Goal: Task Accomplishment & Management: Manage account settings

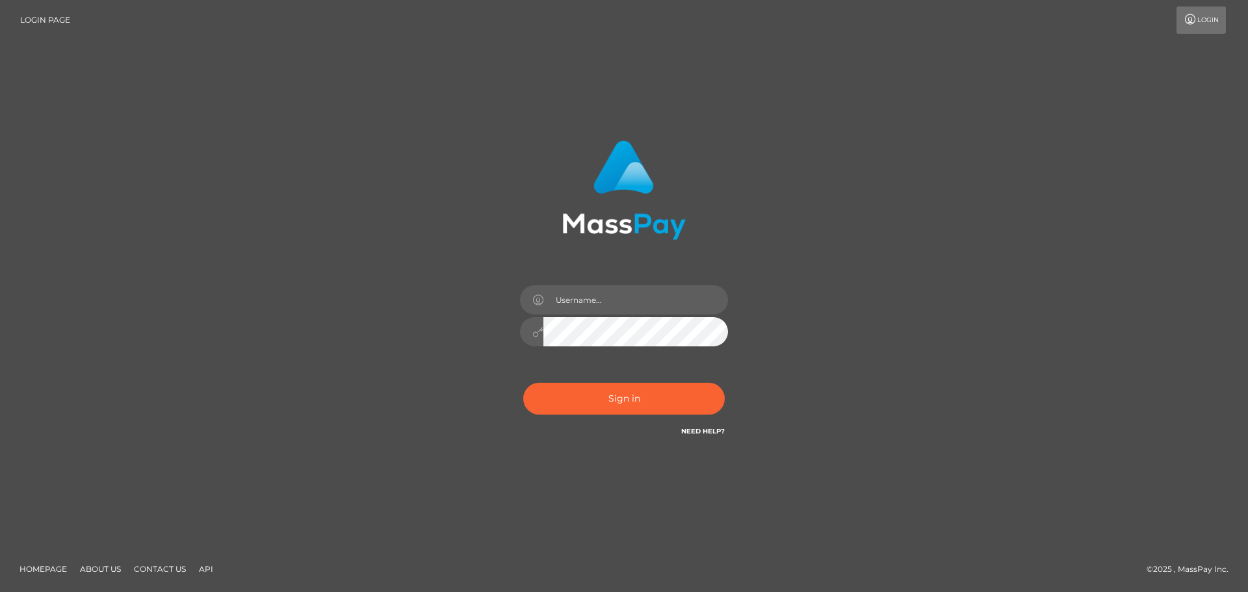
click at [795, 243] on div at bounding box center [624, 296] width 361 height 331
click at [633, 296] on input "text" at bounding box center [635, 299] width 185 height 29
type input "Marlon.ACE"
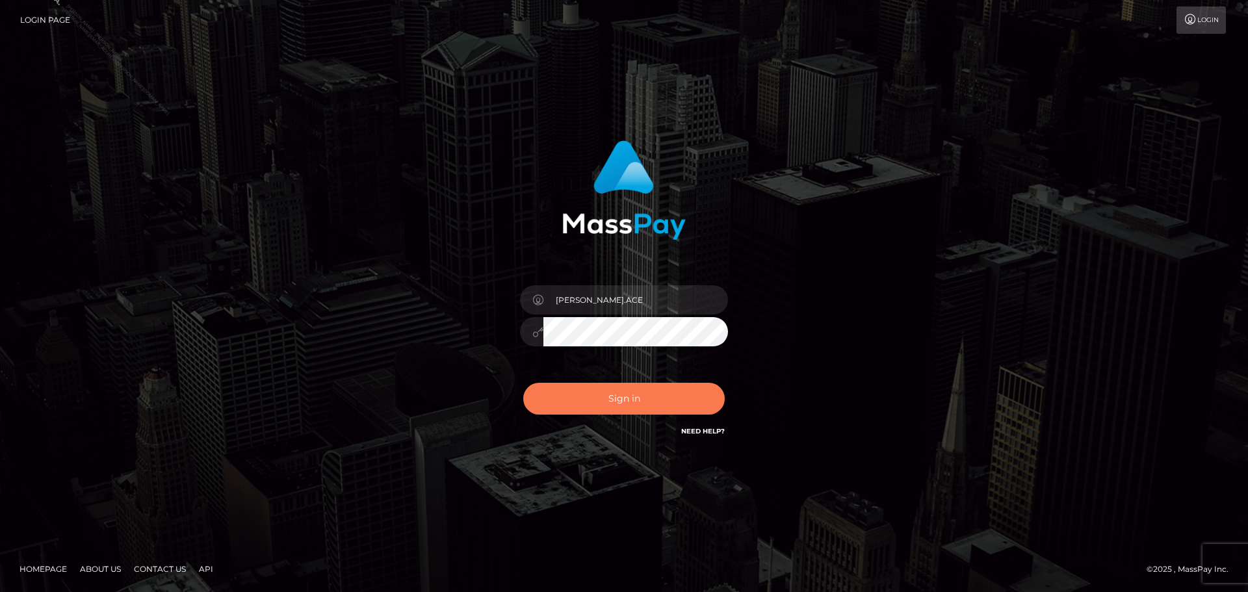
click at [625, 408] on button "Sign in" at bounding box center [624, 399] width 202 height 32
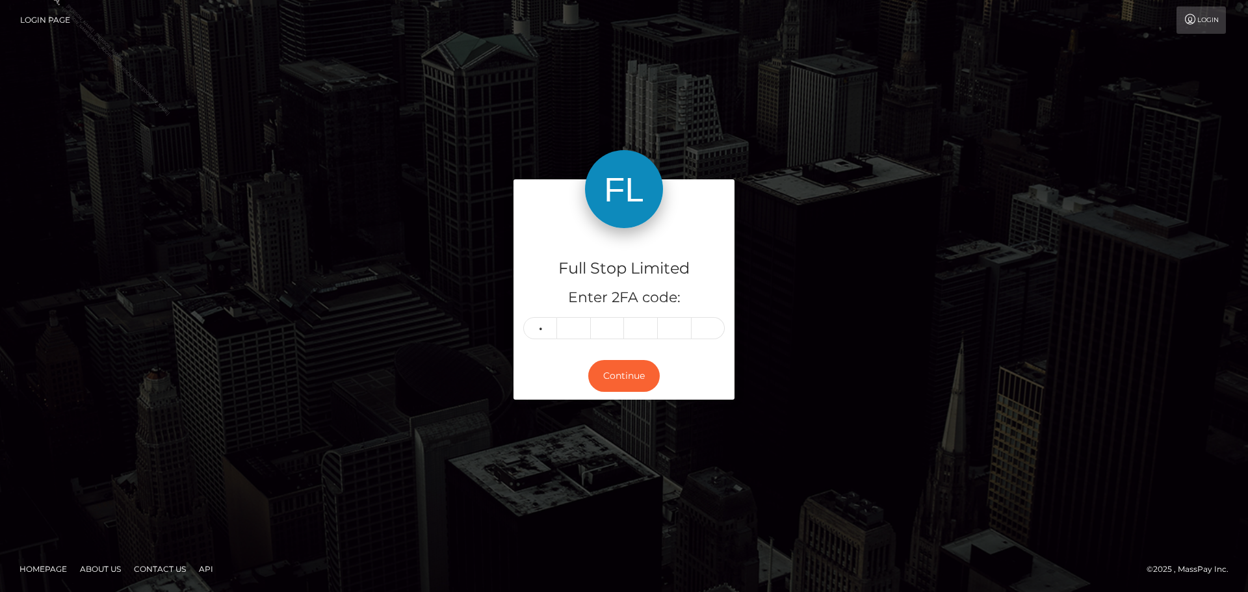
type input "6"
type input "1"
type input "0"
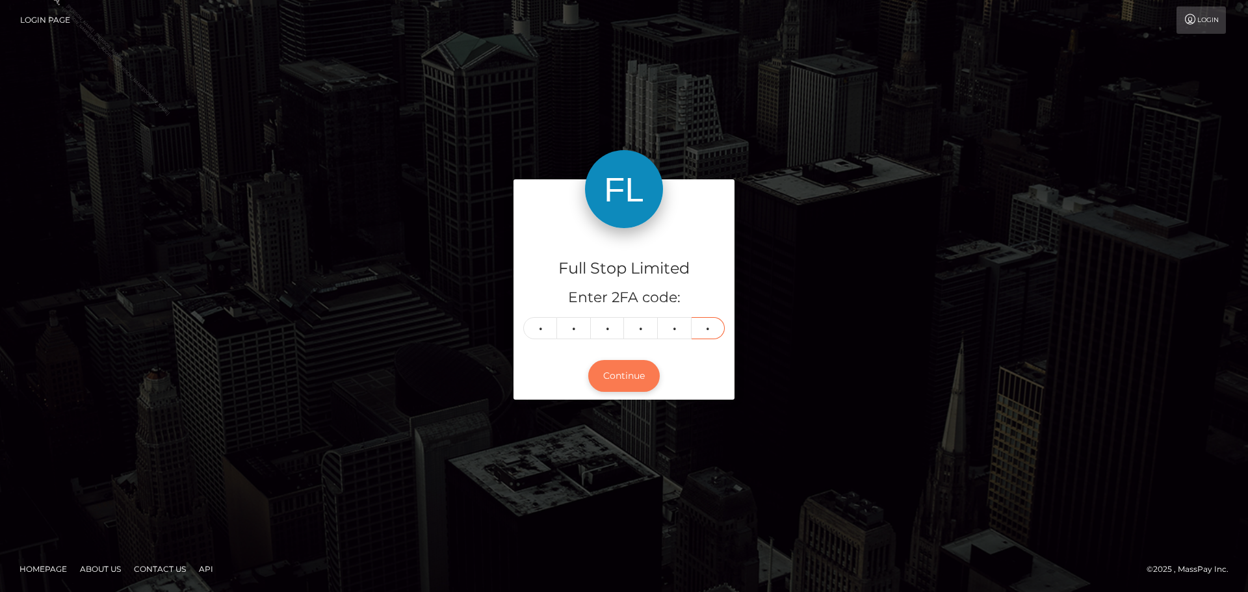
type input "0"
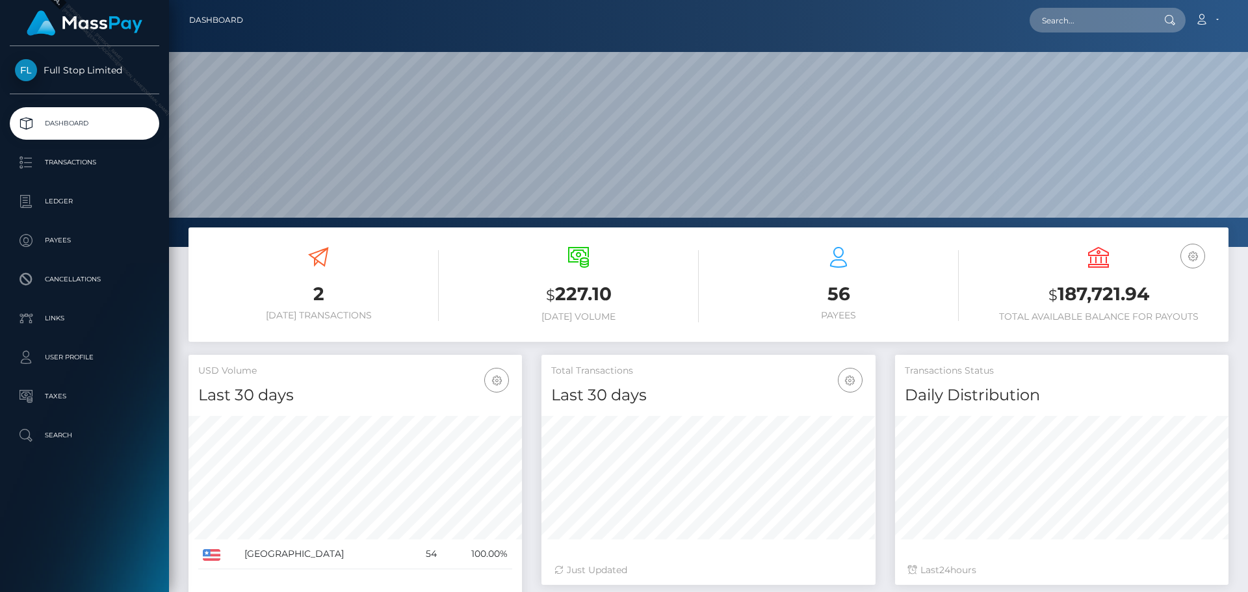
scroll to position [231, 334]
click at [1220, 20] on link "Account" at bounding box center [1207, 20] width 38 height 27
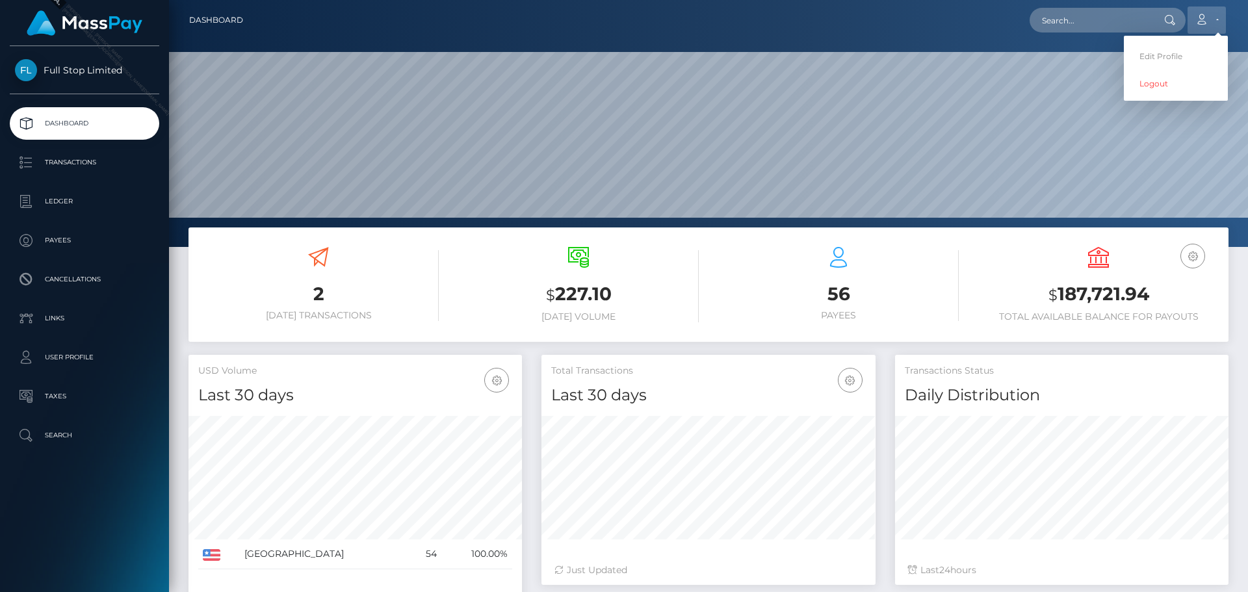
click at [1220, 20] on link "Account" at bounding box center [1207, 20] width 38 height 27
